Goal: Learn about a topic: Learn about a topic

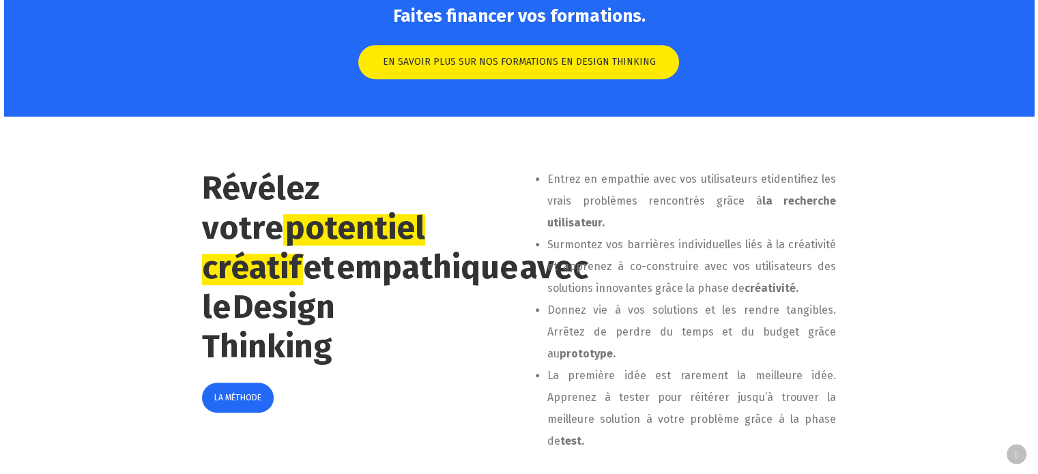
scroll to position [682, 0]
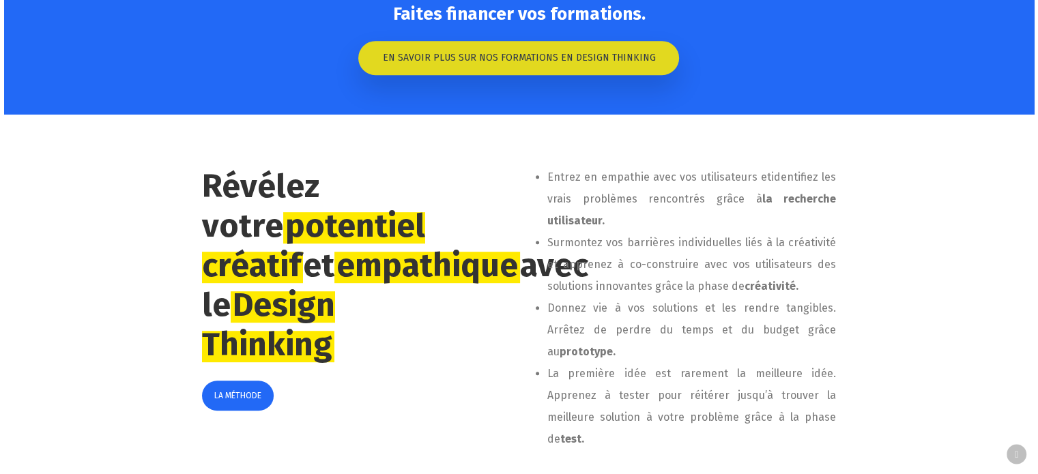
click at [480, 59] on span "EN SAVOIR PLUS SUR NOS FORMATIONS EN DESIGN THINKING" at bounding box center [518, 58] width 273 height 14
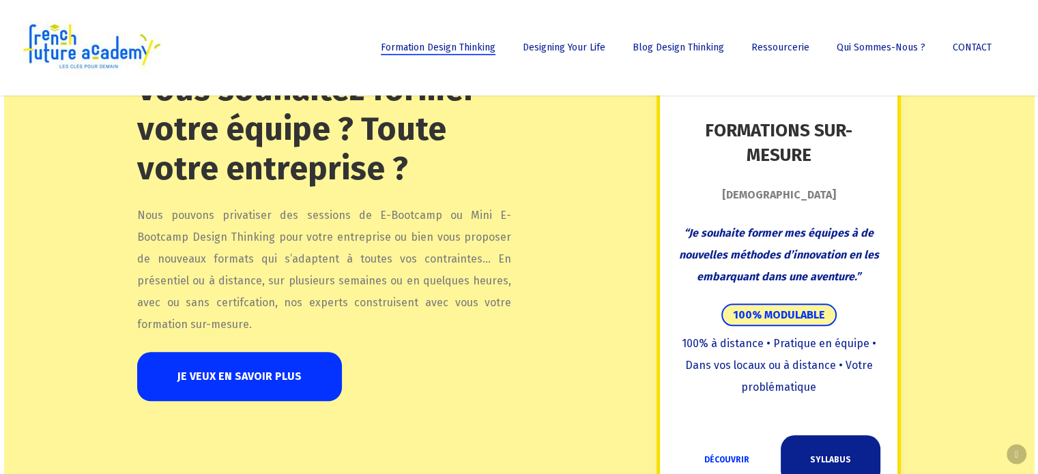
scroll to position [1364, 0]
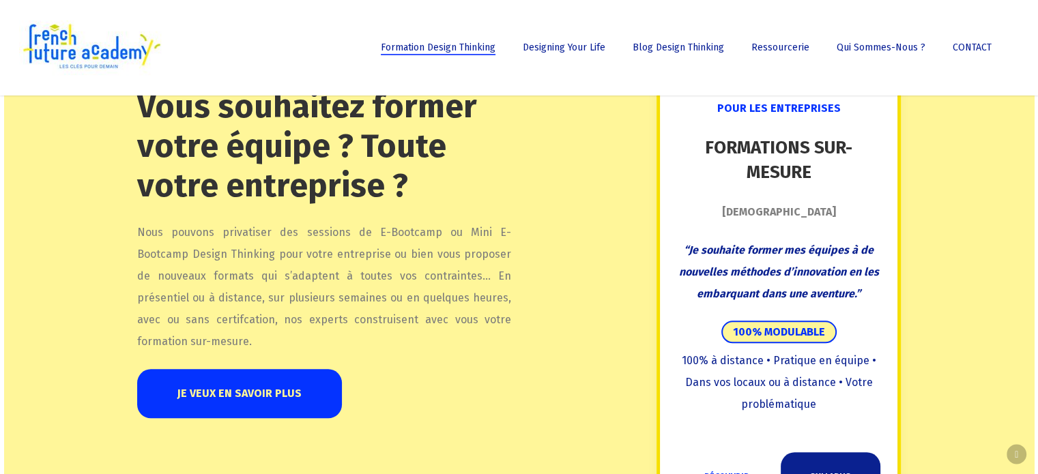
click at [251, 398] on link "JE VEUX EN SAVOIR PLUS" at bounding box center [239, 393] width 205 height 49
